Goal: Task Accomplishment & Management: Manage account settings

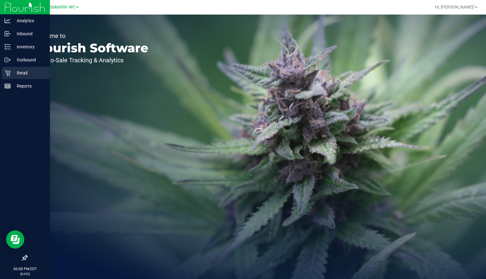
click at [6, 76] on div "Retail" at bounding box center [26, 73] width 48 height 12
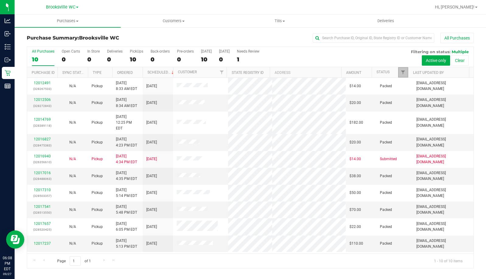
click at [400, 71] on link "Filter" at bounding box center [403, 72] width 10 height 10
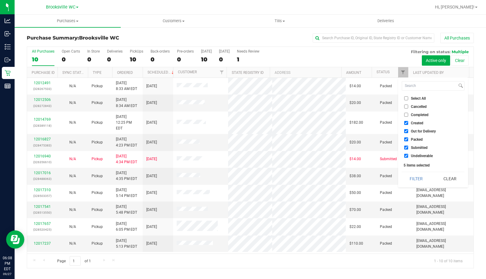
click at [412, 123] on span "Created" at bounding box center [417, 123] width 12 height 4
click at [409, 123] on input "Created" at bounding box center [407, 123] width 4 height 4
checkbox input "false"
click at [412, 132] on span "Out for Delivery" at bounding box center [423, 132] width 25 height 4
click at [409, 132] on input "Out for Delivery" at bounding box center [407, 131] width 4 height 4
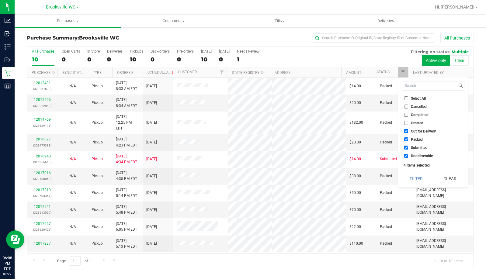
checkbox input "false"
click at [412, 141] on span "Packed" at bounding box center [417, 140] width 12 height 4
click at [409, 141] on input "Packed" at bounding box center [407, 140] width 4 height 4
checkbox input "false"
click at [416, 156] on span "Undeliverable" at bounding box center [422, 156] width 22 height 4
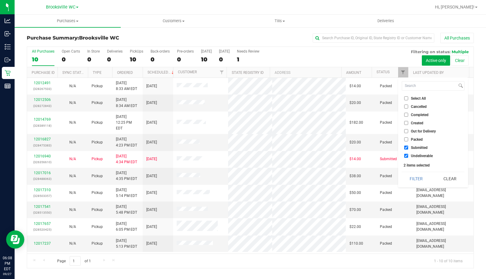
click at [409, 156] on input "Undeliverable" at bounding box center [407, 156] width 4 height 4
checkbox input "false"
click at [419, 188] on div "Select All Cancelled Completed Created Out for Delivery Packed Submitted Undeli…" at bounding box center [433, 133] width 70 height 110
click at [419, 177] on button "Filter" at bounding box center [416, 178] width 29 height 13
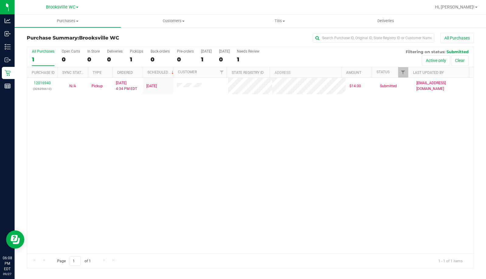
click at [63, 176] on div "12016940 (326356610) N/A Pickup [DATE] 4:34 PM EDT 9/27/2025 $14.00 Submitted […" at bounding box center [250, 166] width 447 height 176
click at [76, 143] on div "12016940 (326356610) N/A Pickup [DATE] 4:34 PM EDT 9/27/2025 $14.00 Submitted […" at bounding box center [250, 166] width 447 height 176
click at [173, 137] on div "12016940 (326356610) N/A Pickup [DATE] 4:34 PM EDT 9/27/2025 $14.00 Submitted […" at bounding box center [250, 166] width 447 height 176
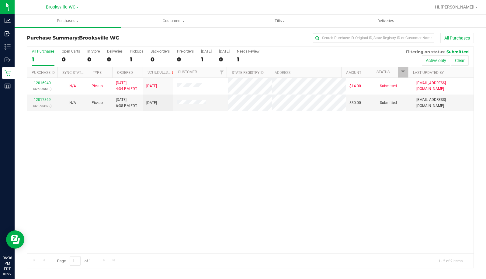
click at [68, 171] on div "12016940 (326356610) N/A Pickup [DATE] 4:34 PM EDT 9/27/2025 $14.00 Submitted […" at bounding box center [250, 166] width 447 height 176
click at [46, 99] on link "12017869" at bounding box center [42, 100] width 17 height 4
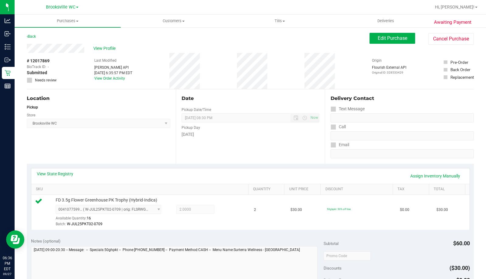
scroll to position [152, 0]
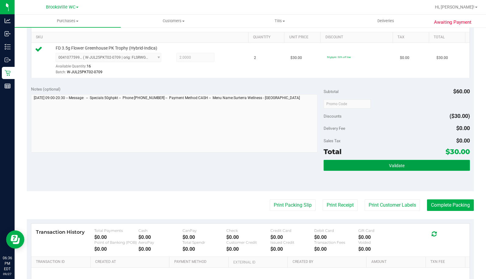
click at [366, 169] on button "Validate" at bounding box center [397, 165] width 146 height 11
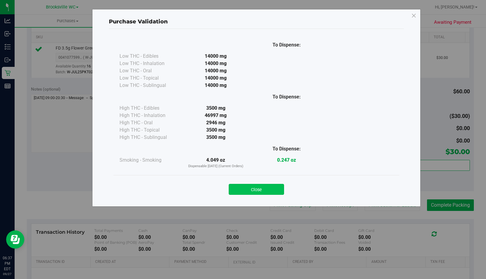
click at [254, 188] on button "Close" at bounding box center [256, 189] width 55 height 11
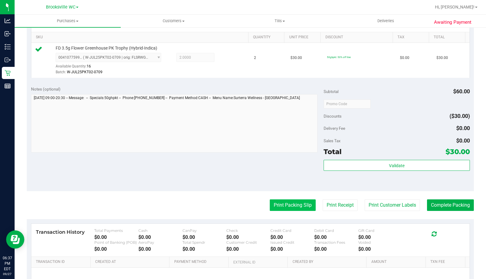
click at [276, 202] on button "Print Packing Slip" at bounding box center [293, 206] width 46 height 12
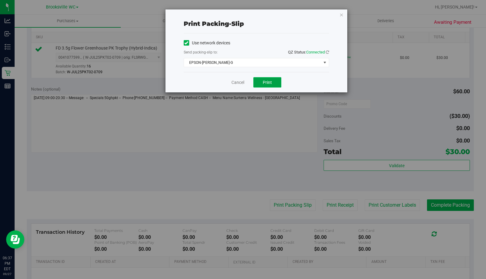
click at [276, 81] on button "Print" at bounding box center [268, 82] width 28 height 10
click at [341, 16] on icon "button" at bounding box center [342, 14] width 4 height 7
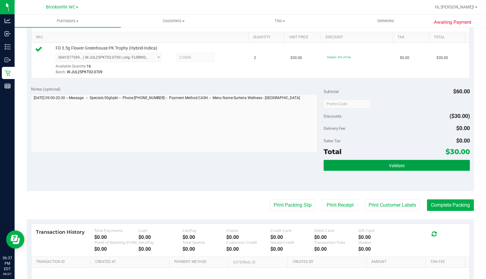
click at [410, 161] on button "Validate" at bounding box center [397, 165] width 146 height 11
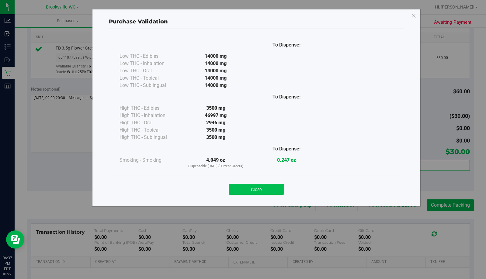
click at [267, 191] on button "Close" at bounding box center [256, 189] width 55 height 11
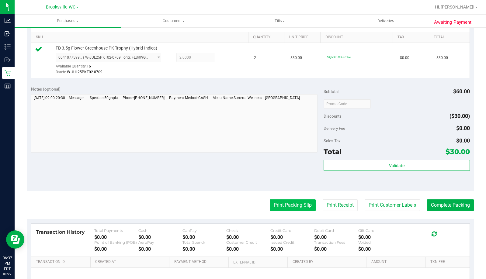
click at [276, 201] on button "Print Packing Slip" at bounding box center [293, 206] width 46 height 12
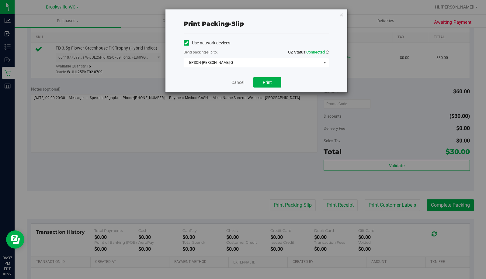
click at [340, 15] on icon "button" at bounding box center [342, 14] width 4 height 7
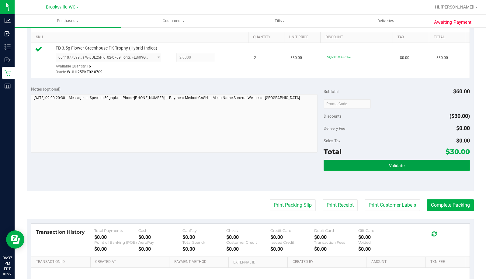
click at [398, 161] on button "Validate" at bounding box center [397, 165] width 146 height 11
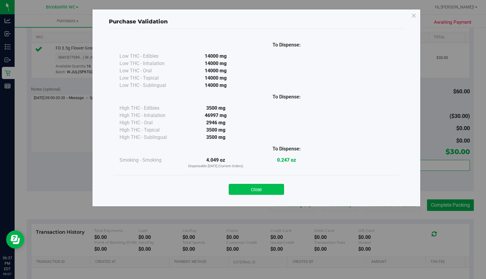
click at [269, 190] on button "Close" at bounding box center [256, 189] width 55 height 11
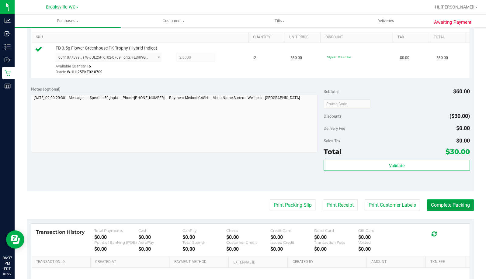
click at [432, 205] on button "Complete Packing" at bounding box center [450, 206] width 47 height 12
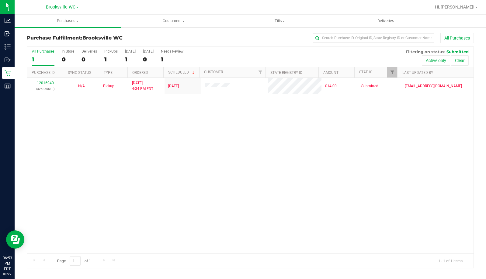
click at [67, 166] on div "12016940 (326356610) N/A Pickup [DATE] 4:34 PM EDT 9/27/2025 $14.00 Submitted […" at bounding box center [250, 166] width 447 height 176
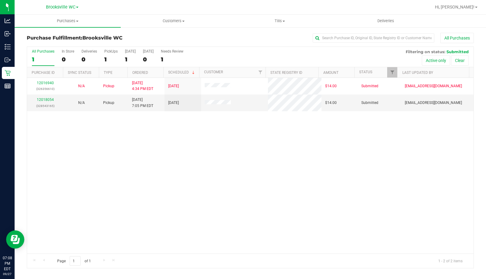
drag, startPoint x: 38, startPoint y: 177, endPoint x: 43, endPoint y: 168, distance: 10.8
click at [41, 175] on div "12016940 (326356610) N/A Pickup [DATE] 4:34 PM EDT 9/27/2025 $14.00 Submitted […" at bounding box center [250, 166] width 447 height 176
click at [44, 99] on link "12018054" at bounding box center [45, 100] width 17 height 4
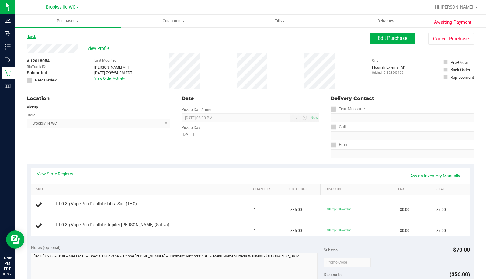
click at [33, 36] on link "Back" at bounding box center [31, 36] width 9 height 4
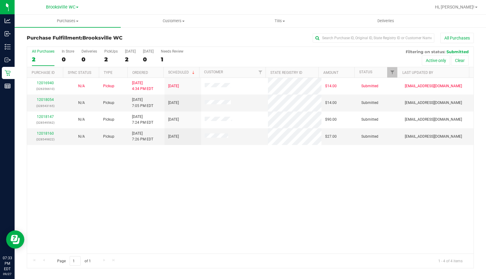
click at [86, 176] on div "12016940 (326356610) N/A Pickup [DATE] 4:34 PM EDT 9/27/2025 $14.00 Submitted […" at bounding box center [250, 166] width 447 height 176
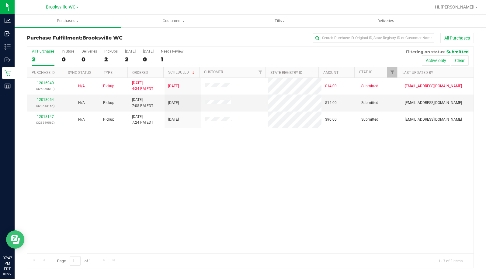
click at [16, 217] on div "Purchase Fulfillment: [GEOGRAPHIC_DATA] WC All Purchases All Purchases 2 In Sto…" at bounding box center [251, 151] width 472 height 248
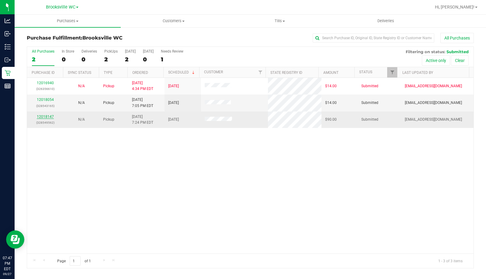
click at [50, 116] on link "12018147" at bounding box center [45, 117] width 17 height 4
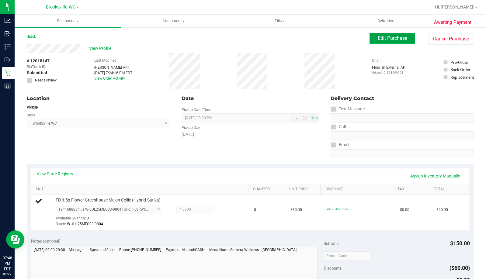
click at [386, 38] on span "Edit Purchase" at bounding box center [393, 38] width 30 height 6
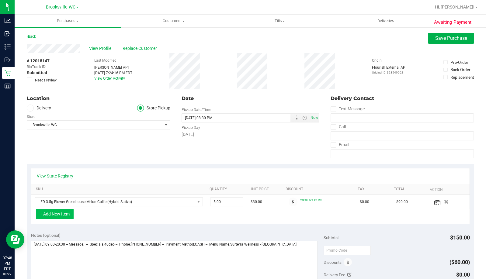
click at [62, 211] on button "+ Add New Item" at bounding box center [55, 214] width 38 height 10
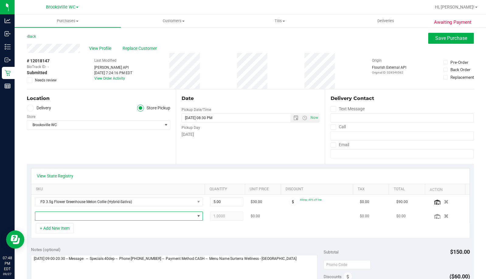
click at [68, 215] on span "NO DATA FOUND" at bounding box center [115, 216] width 160 height 9
type input "coconu"
click at [76, 214] on span at bounding box center [115, 216] width 160 height 9
click at [77, 214] on span "NO DATA FOUND" at bounding box center [115, 216] width 160 height 9
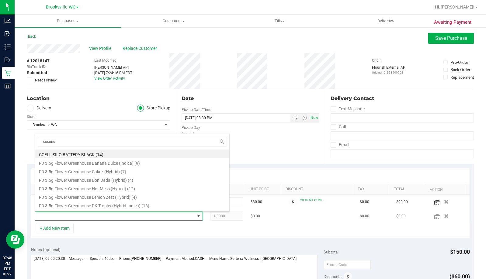
scroll to position [9, 163]
type input "c"
type input "wna"
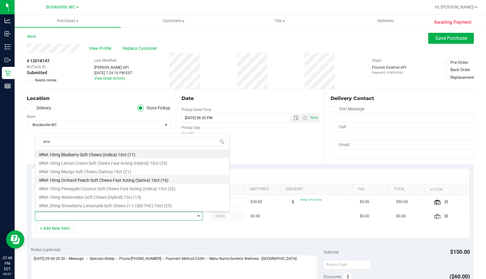
click at [105, 182] on li "WNA 10mg Orchard Peach Soft Chews Fast Acting (Sativa) 10ct (16)" at bounding box center [132, 179] width 194 height 9
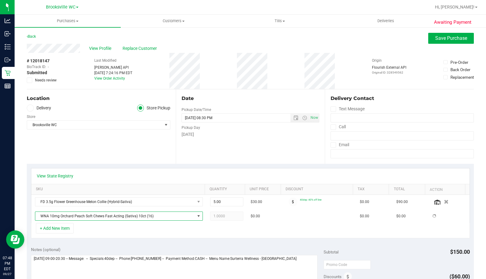
click at [195, 233] on div "+ Add New Item" at bounding box center [250, 230] width 439 height 15
click at [436, 40] on span "Save Purchase" at bounding box center [452, 38] width 32 height 6
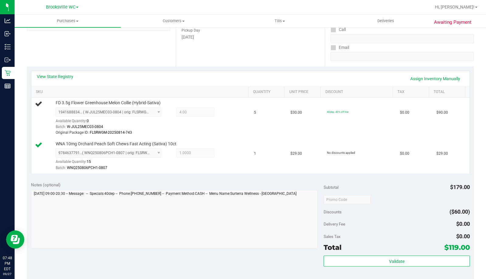
scroll to position [152, 0]
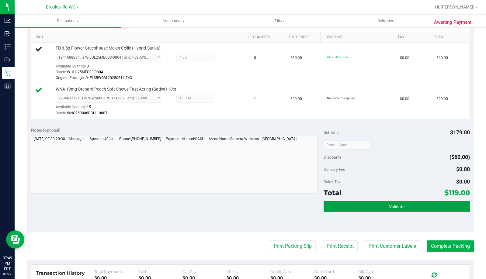
click at [383, 210] on button "Validate" at bounding box center [397, 206] width 146 height 11
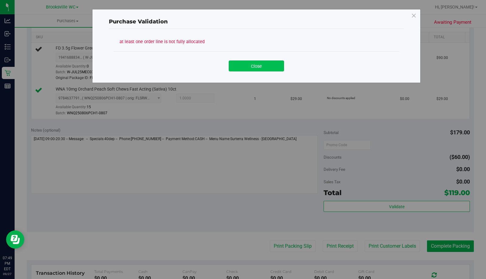
click at [240, 62] on button "Close" at bounding box center [256, 66] width 55 height 11
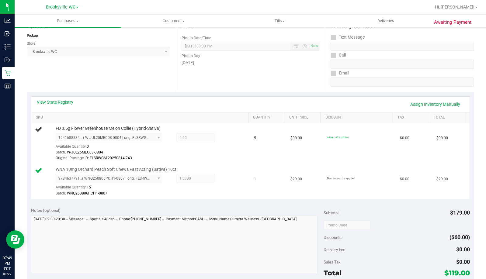
scroll to position [61, 0]
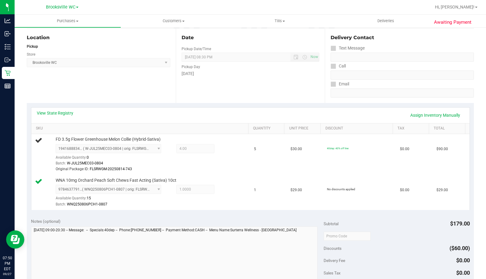
click at [74, 98] on div "Location Pickup Store [GEOGRAPHIC_DATA] WC Select Store [PERSON_NAME][GEOGRAPHI…" at bounding box center [101, 66] width 149 height 75
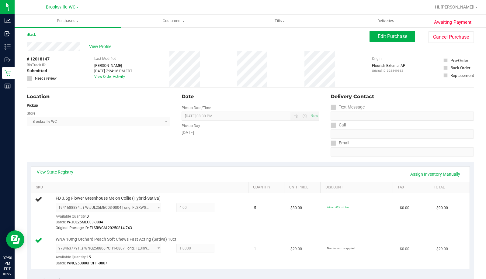
scroll to position [91, 0]
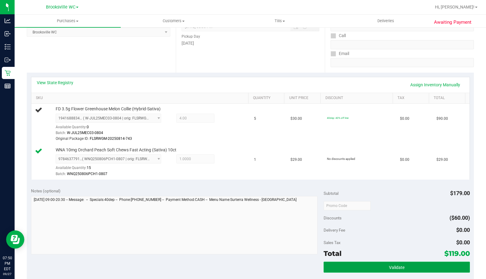
click at [415, 267] on button "Validate" at bounding box center [397, 267] width 146 height 11
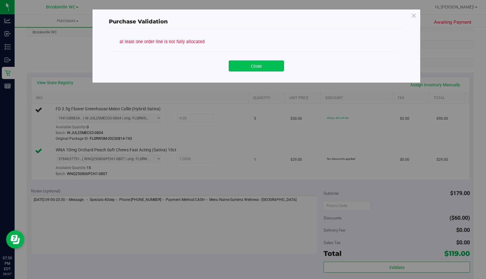
click at [272, 68] on button "Close" at bounding box center [256, 66] width 55 height 11
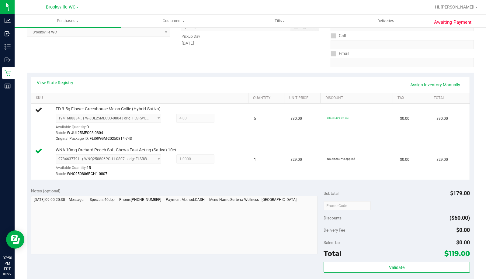
click at [276, 72] on div "Date Pickup Date/Time [DATE] Now [DATE] 08:30 PM Now Pickup Day [DATE]" at bounding box center [250, 35] width 149 height 75
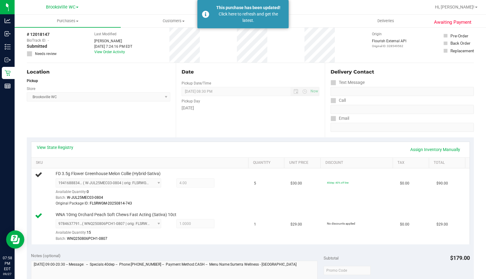
scroll to position [0, 0]
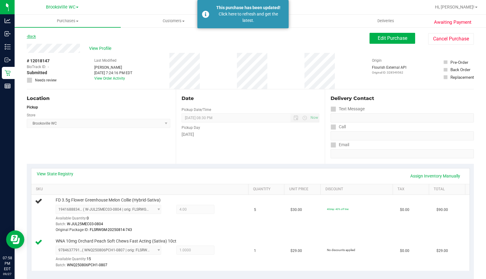
click at [32, 37] on link "Back" at bounding box center [31, 36] width 9 height 4
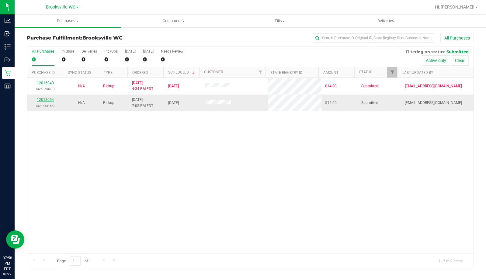
click at [47, 99] on link "12018054" at bounding box center [45, 100] width 17 height 4
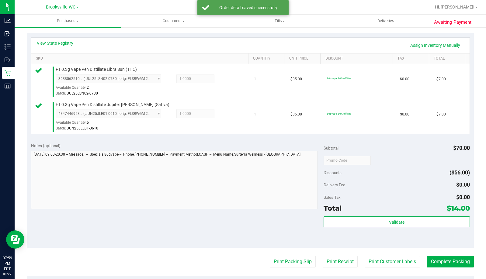
scroll to position [152, 0]
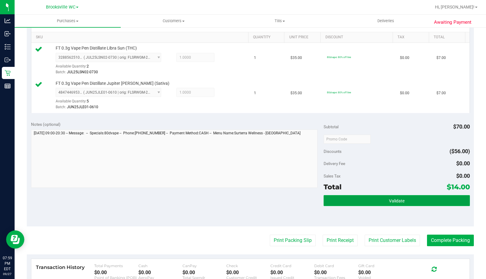
click at [334, 199] on button "Validate" at bounding box center [397, 200] width 146 height 11
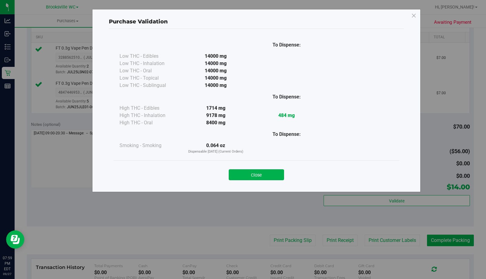
click at [263, 167] on div "Close" at bounding box center [256, 173] width 277 height 15
drag, startPoint x: 254, startPoint y: 170, endPoint x: 253, endPoint y: 173, distance: 3.8
click at [253, 171] on button "Close" at bounding box center [256, 175] width 55 height 11
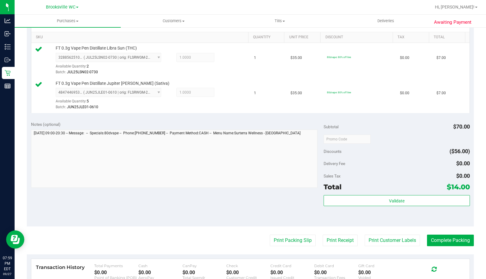
scroll to position [244, 0]
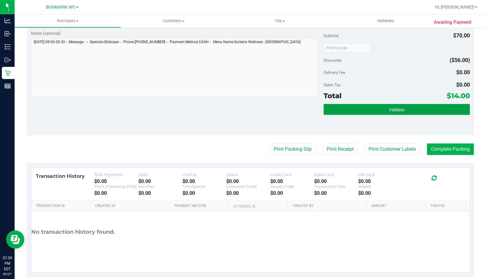
click at [389, 111] on span "Validate" at bounding box center [397, 109] width 16 height 5
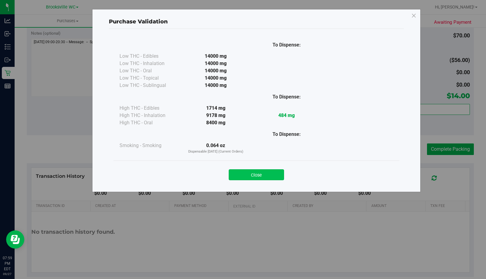
drag, startPoint x: 251, startPoint y: 179, endPoint x: 295, endPoint y: 159, distance: 48.8
click at [251, 178] on button "Close" at bounding box center [256, 175] width 55 height 11
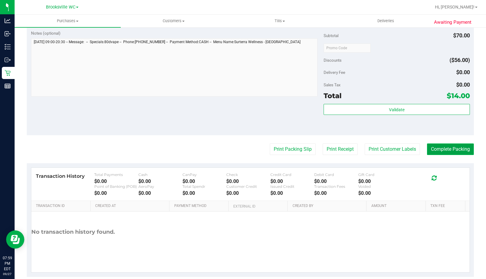
click at [460, 144] on button "Complete Packing" at bounding box center [450, 150] width 47 height 12
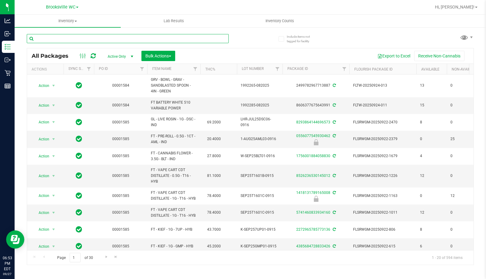
click at [119, 35] on input "text" at bounding box center [128, 38] width 202 height 9
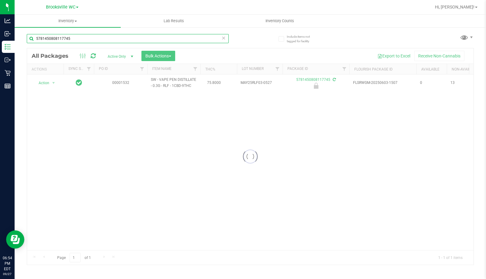
type input "5781450808117745"
click at [47, 85] on div at bounding box center [250, 156] width 447 height 217
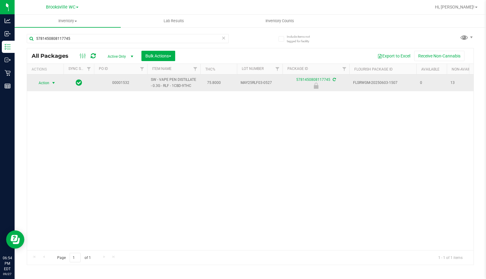
click at [48, 85] on span "Action" at bounding box center [41, 83] width 16 height 9
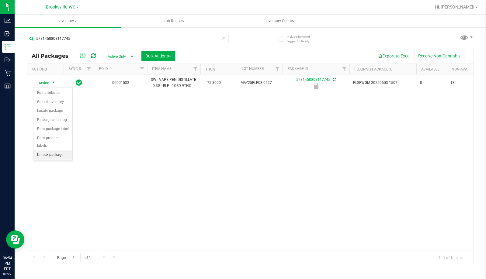
click at [51, 151] on li "Unlock package" at bounding box center [52, 155] width 39 height 9
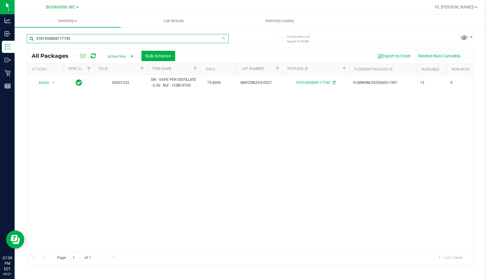
click at [79, 40] on input "5781450808117745" at bounding box center [128, 38] width 202 height 9
click at [21, 44] on div "Include items not tagged for facility All Packages Active Only Active Only Lab …" at bounding box center [251, 120] width 472 height 186
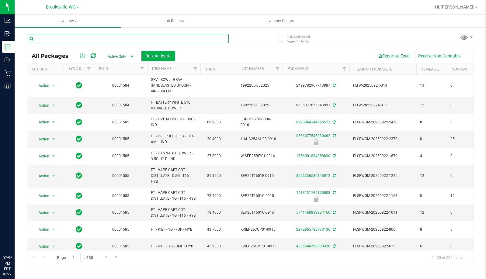
click at [86, 36] on input "text" at bounding box center [128, 38] width 202 height 9
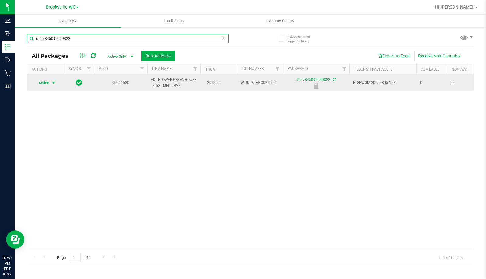
type input "6227845092099822"
click at [47, 85] on span "Action" at bounding box center [41, 83] width 16 height 9
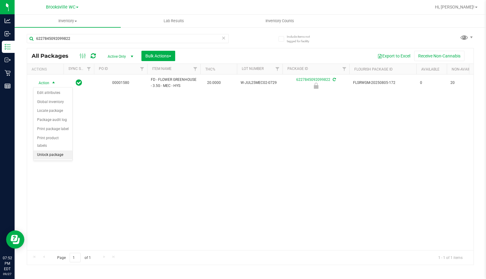
click at [43, 151] on li "Unlock package" at bounding box center [52, 155] width 39 height 9
